Goal: Information Seeking & Learning: Check status

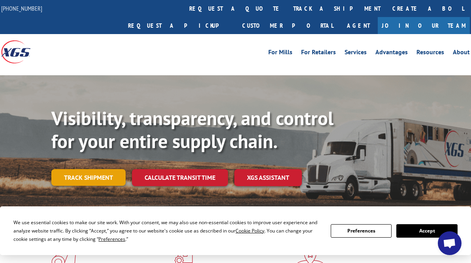
click at [81, 169] on link "Track shipment" at bounding box center [88, 177] width 74 height 17
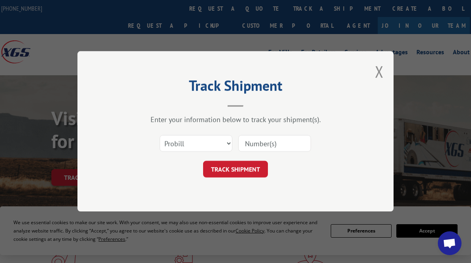
click at [265, 149] on input at bounding box center [274, 143] width 73 height 17
paste input "31558158"
drag, startPoint x: 280, startPoint y: 145, endPoint x: 200, endPoint y: 131, distance: 80.7
click at [200, 131] on div "Select category... Probill BOL PO 31558158" at bounding box center [235, 143] width 237 height 26
paste input "17666632"
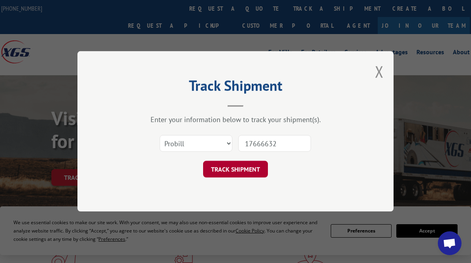
type input "17666632"
click at [233, 171] on button "TRACK SHIPMENT" at bounding box center [235, 169] width 65 height 17
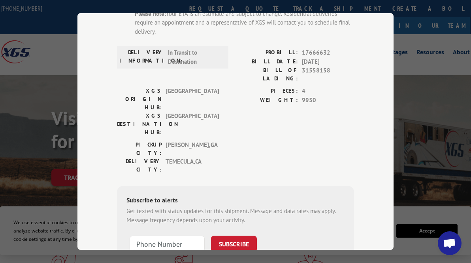
scroll to position [156, 0]
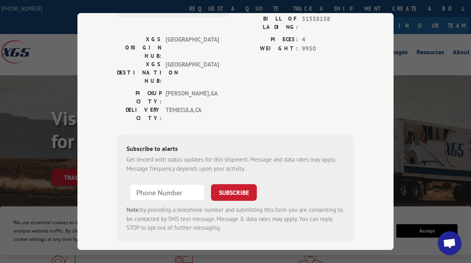
click at [450, 142] on div "Track Shipment ESTIMATED DELIVERY TIME: [DATE] The estimated time is using the …" at bounding box center [235, 131] width 471 height 263
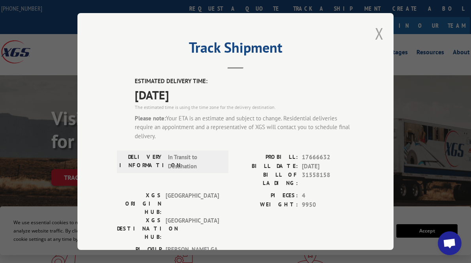
click at [379, 31] on button "Close modal" at bounding box center [379, 33] width 9 height 21
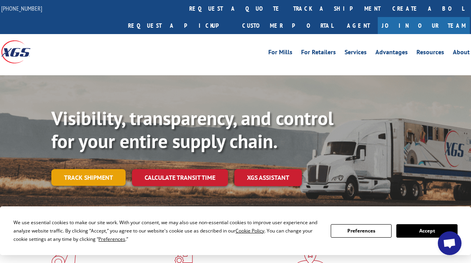
click at [88, 169] on link "Track shipment" at bounding box center [88, 177] width 74 height 17
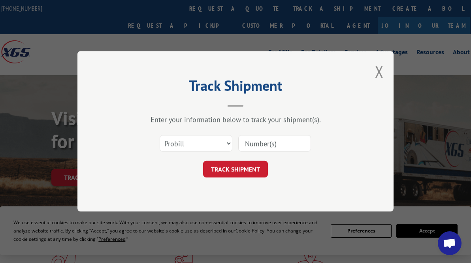
click at [262, 146] on input at bounding box center [274, 143] width 73 height 17
paste input "17667087"
type input "17667087"
click at [242, 169] on button "TRACK SHIPMENT" at bounding box center [235, 169] width 65 height 17
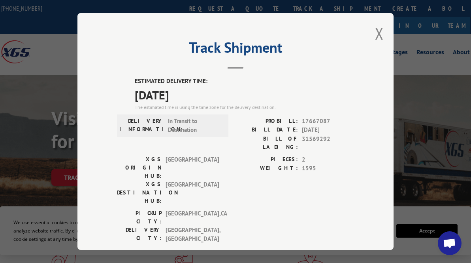
scroll to position [5, 0]
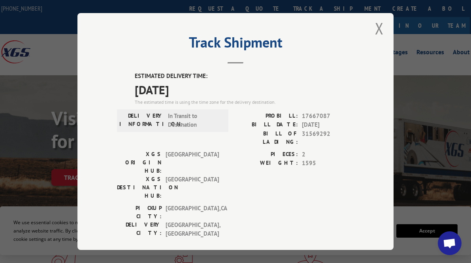
click at [372, 29] on div "Track Shipment ESTIMATED DELIVERY TIME: [DATE] The estimated time is using the …" at bounding box center [235, 131] width 316 height 236
click at [376, 28] on button "Close modal" at bounding box center [379, 28] width 9 height 21
